Goal: Information Seeking & Learning: Check status

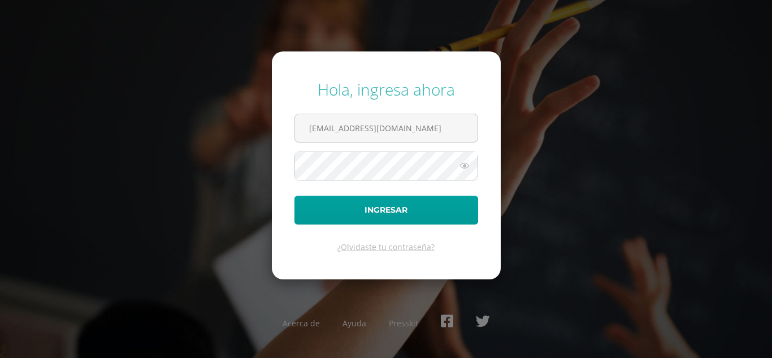
type input "[EMAIL_ADDRESS][DOMAIN_NAME]"
click at [294, 196] on button "Ingresar" at bounding box center [386, 210] width 184 height 29
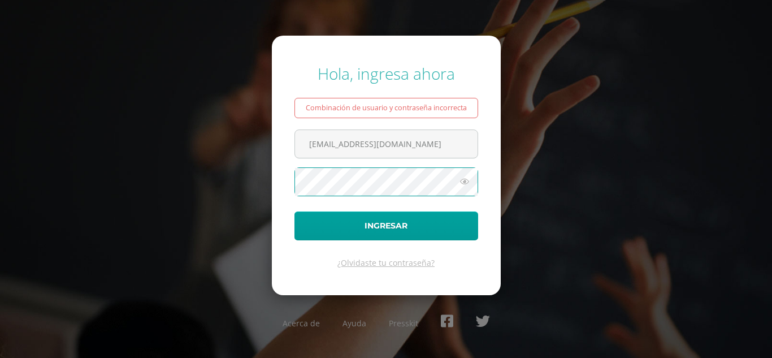
click at [294, 211] on button "Ingresar" at bounding box center [386, 225] width 184 height 29
type input "[EMAIL_ADDRESS][DOMAIN_NAME]"
click at [294, 211] on button "Ingresar" at bounding box center [386, 225] width 184 height 29
drag, startPoint x: 463, startPoint y: 138, endPoint x: 165, endPoint y: 171, distance: 299.7
click at [167, 173] on div "Hola, ingresa ahora Combinación de usuario y contraseña incorrecta ISMAEL_GARCI…" at bounding box center [385, 179] width 729 height 250
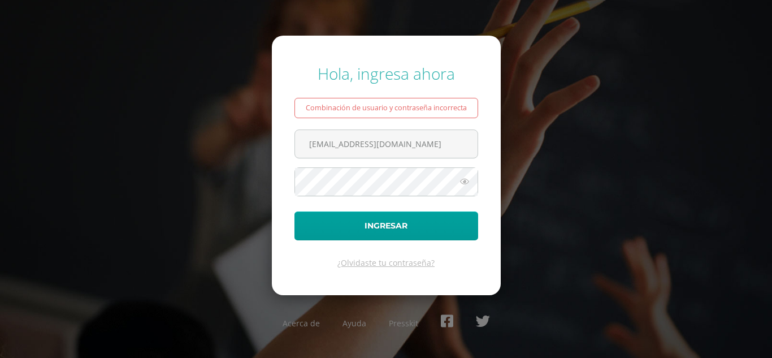
type input "ismael_garcia@donbosco.edu.gt"
click at [294, 211] on button "Ingresar" at bounding box center [386, 225] width 184 height 29
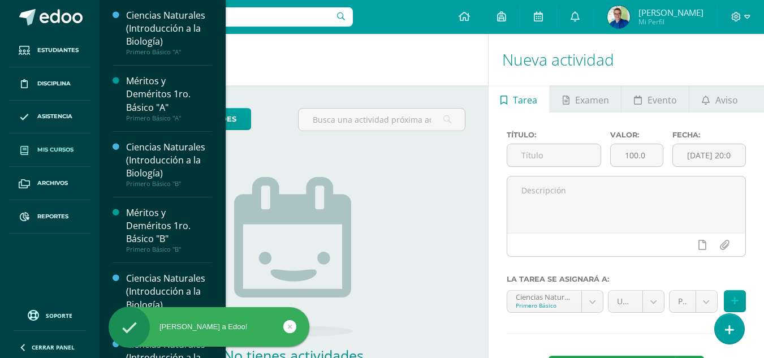
click at [52, 153] on span "Mis cursos" at bounding box center [55, 149] width 36 height 9
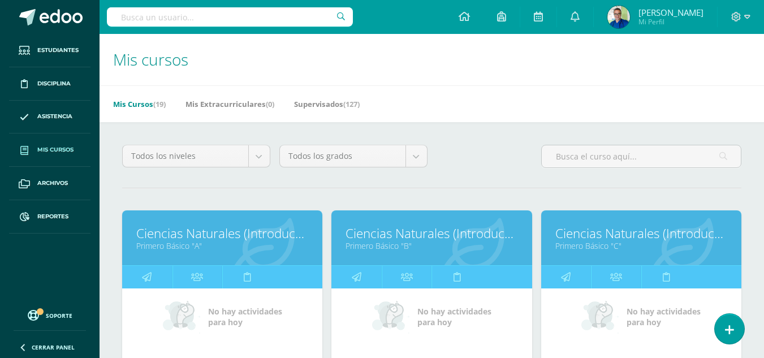
click at [188, 21] on input "text" at bounding box center [230, 16] width 246 height 19
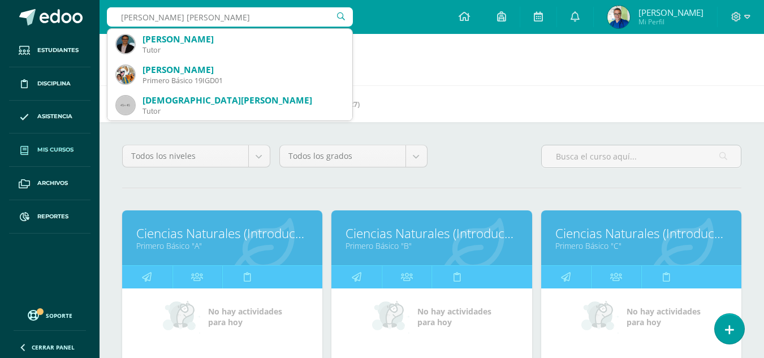
type input "[PERSON_NAME]"
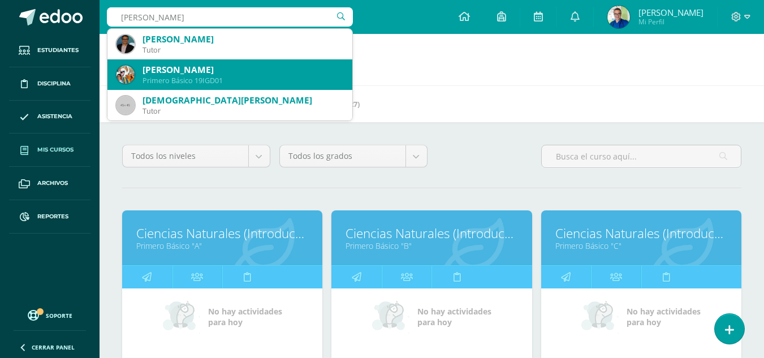
click at [224, 71] on div "Ian Ismael Garcia de León" at bounding box center [242, 70] width 201 height 12
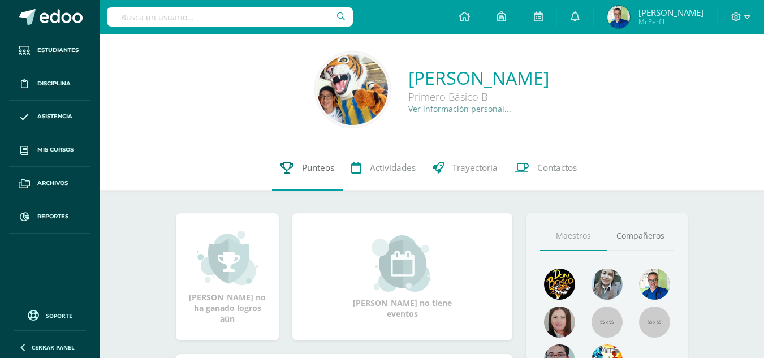
click at [308, 167] on span "Punteos" at bounding box center [318, 168] width 32 height 12
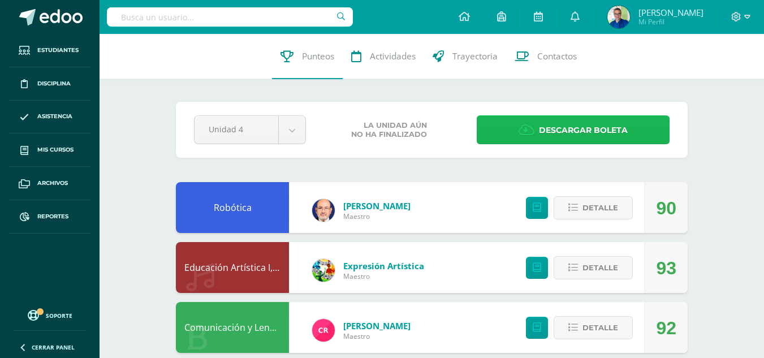
click at [568, 134] on span "Descargar boleta" at bounding box center [583, 130] width 89 height 28
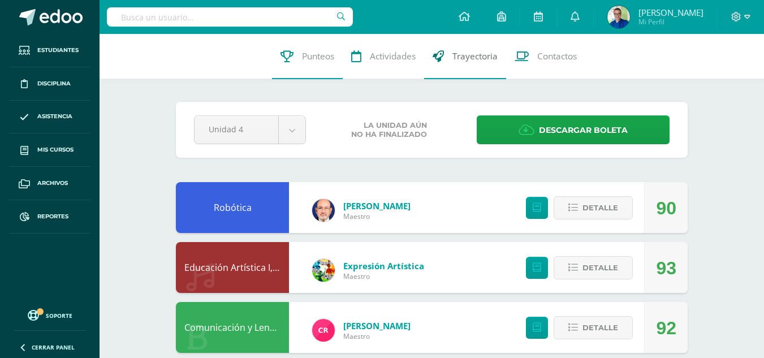
click at [480, 60] on span "Trayectoria" at bounding box center [474, 56] width 45 height 12
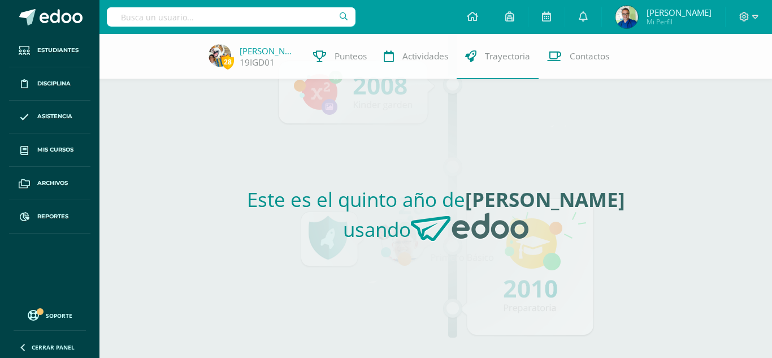
drag, startPoint x: 459, startPoint y: 172, endPoint x: 445, endPoint y: 165, distance: 15.2
click at [459, 171] on div "Este es el quinto año de [PERSON_NAME] usando" at bounding box center [436, 218] width 521 height 279
